Goal: Check status: Check status

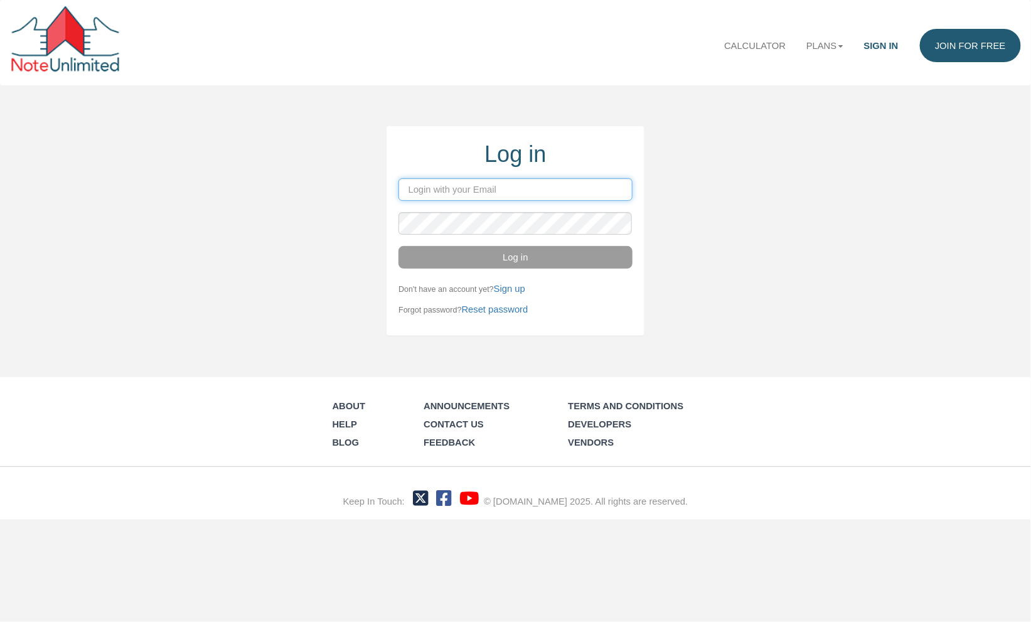
type input "[PERSON_NAME][EMAIL_ADDRESS][DOMAIN_NAME]"
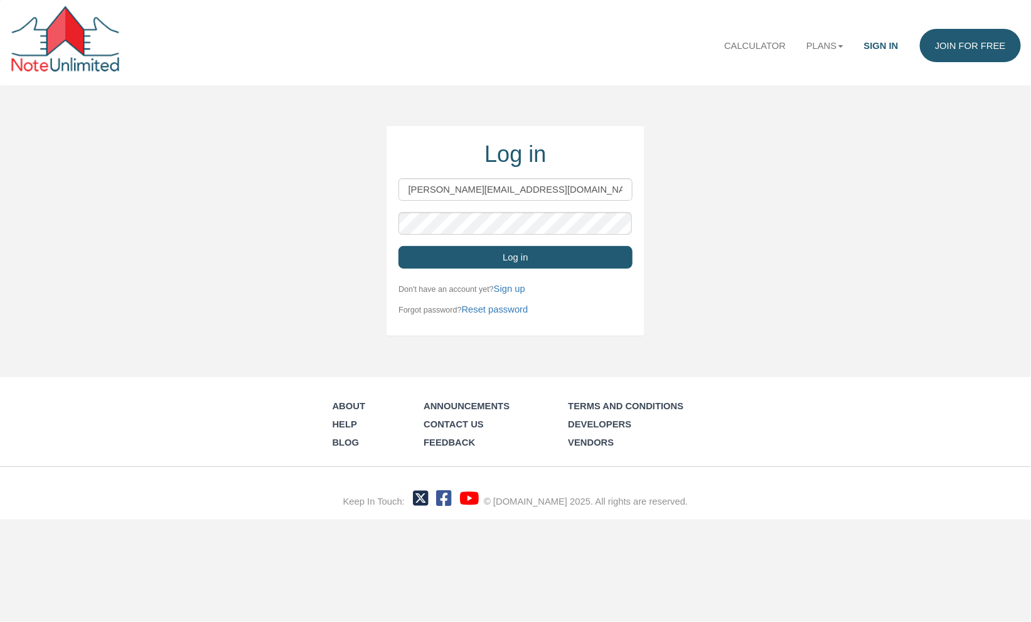
click at [506, 253] on button "Log in" at bounding box center [515, 257] width 234 height 23
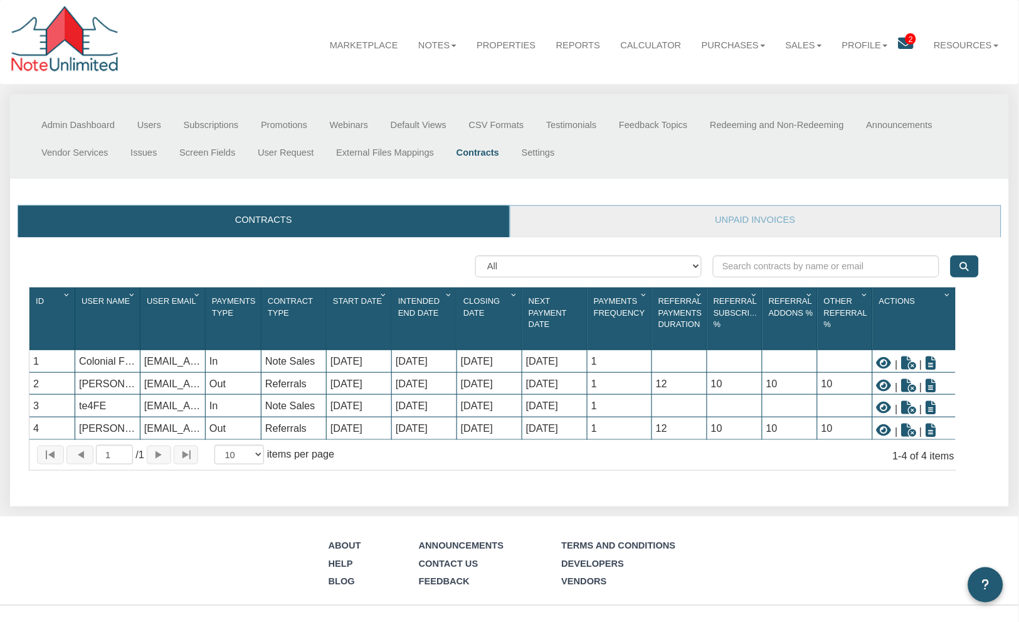
click at [983, 364] on div "Searching... No results found All Note Sales Referrals Service Orders Id 1 User…" at bounding box center [510, 363] width 962 height 230
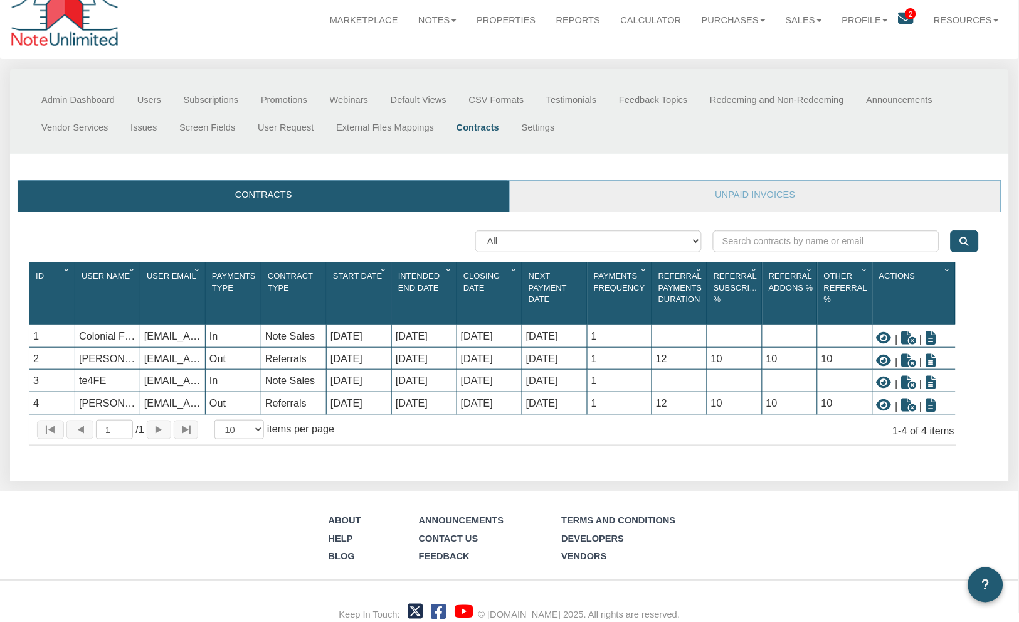
scroll to position [6, 0]
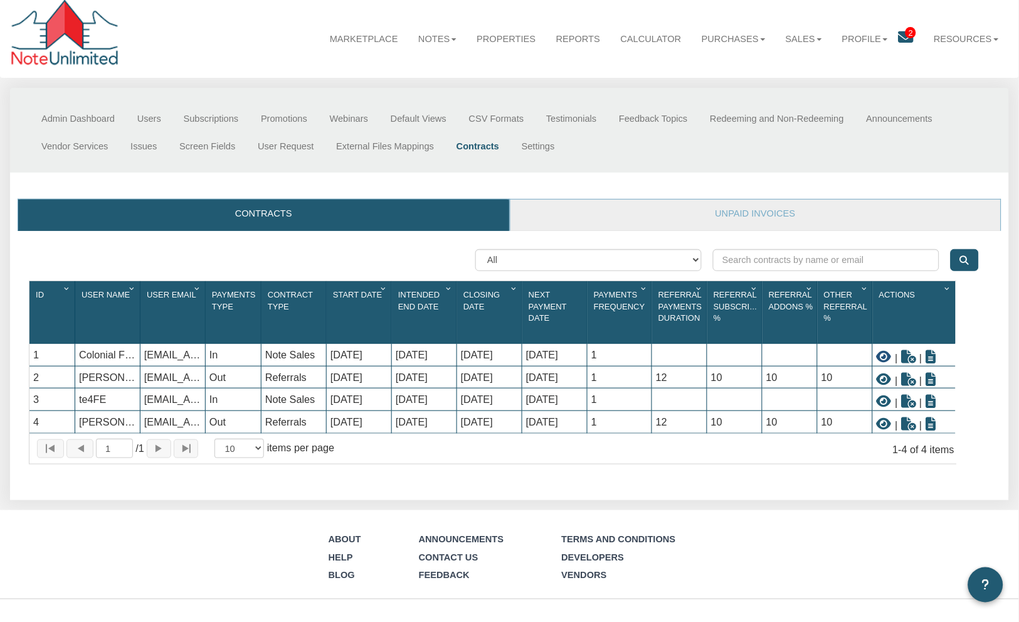
click at [883, 350] on icon at bounding box center [884, 356] width 15 height 13
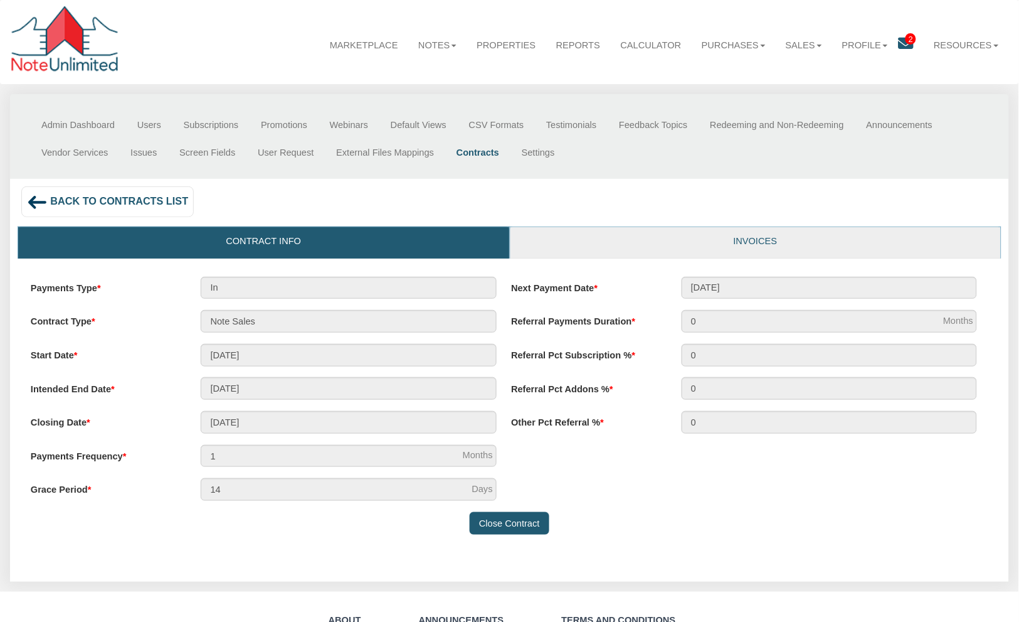
click at [774, 241] on link "Invoices" at bounding box center [756, 242] width 491 height 31
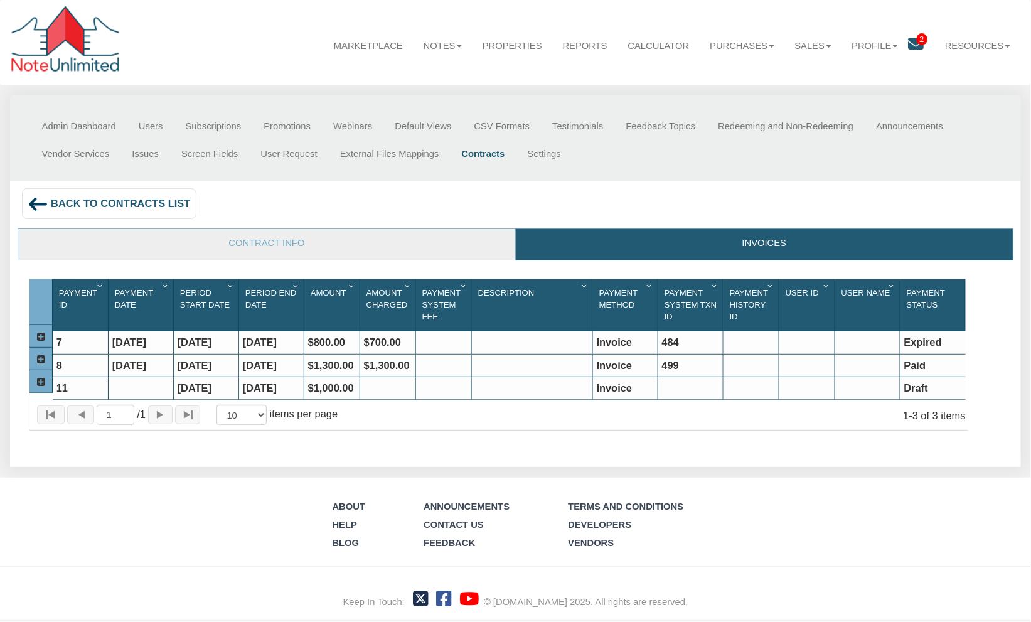
click at [918, 383] on div "Draft" at bounding box center [932, 388] width 65 height 22
click at [604, 383] on div "Invoice" at bounding box center [625, 388] width 65 height 22
click at [42, 202] on img at bounding box center [38, 204] width 21 height 21
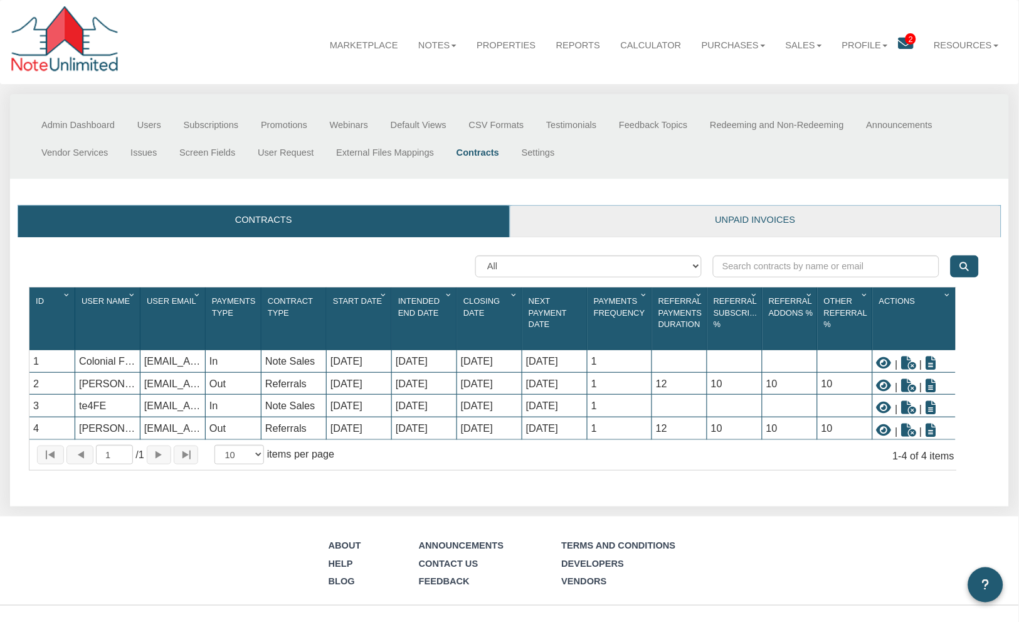
click at [740, 221] on link "Unpaid invoices" at bounding box center [756, 221] width 491 height 31
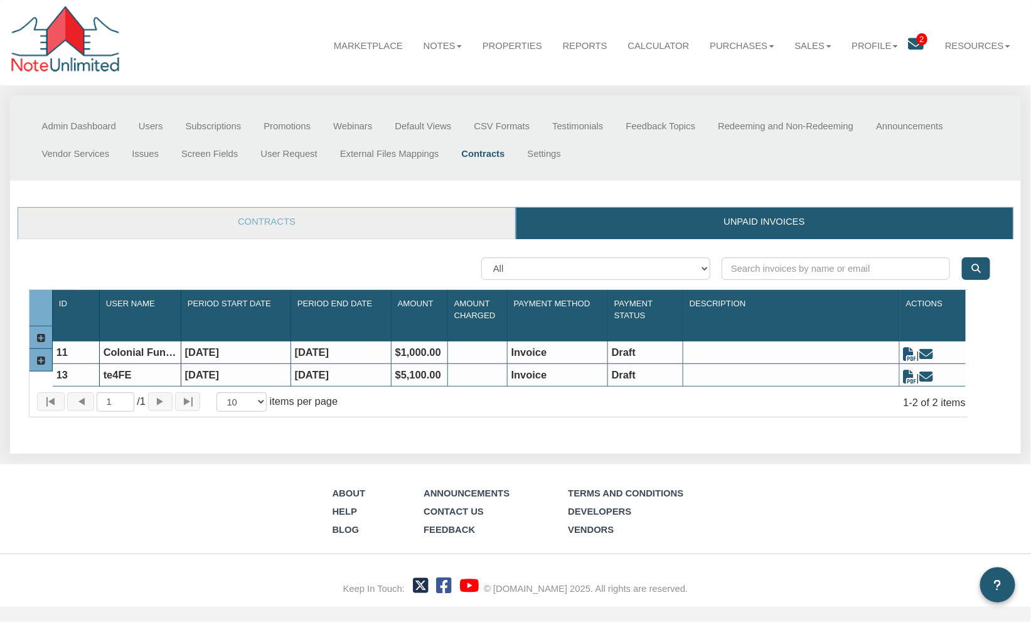
click at [908, 348] on icon at bounding box center [909, 354] width 13 height 13
click at [926, 348] on icon at bounding box center [925, 354] width 13 height 13
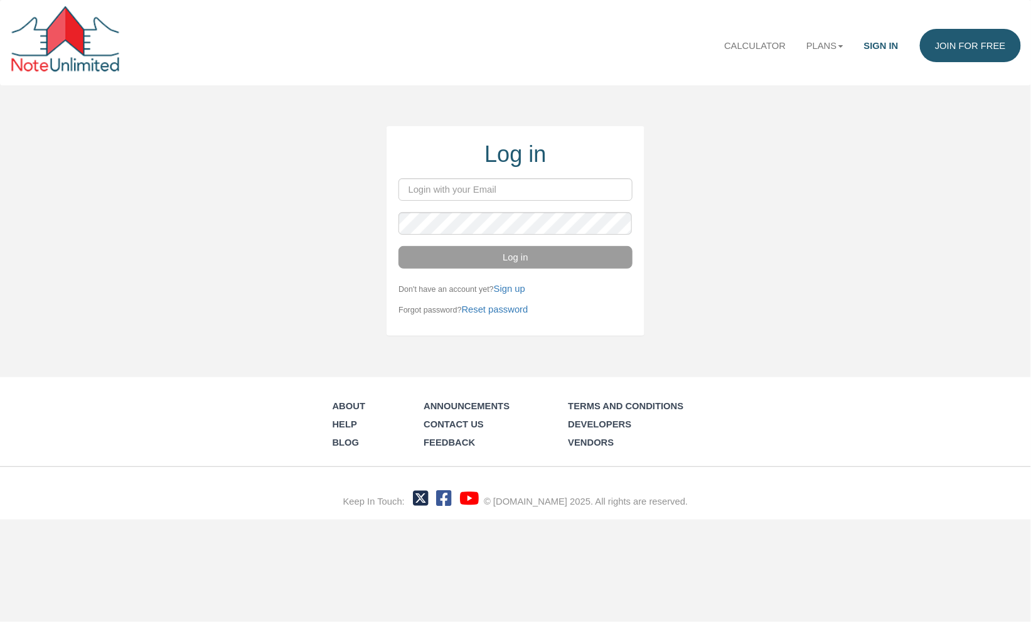
click at [449, 182] on input "email" at bounding box center [515, 189] width 234 height 23
